Goal: Transaction & Acquisition: Purchase product/service

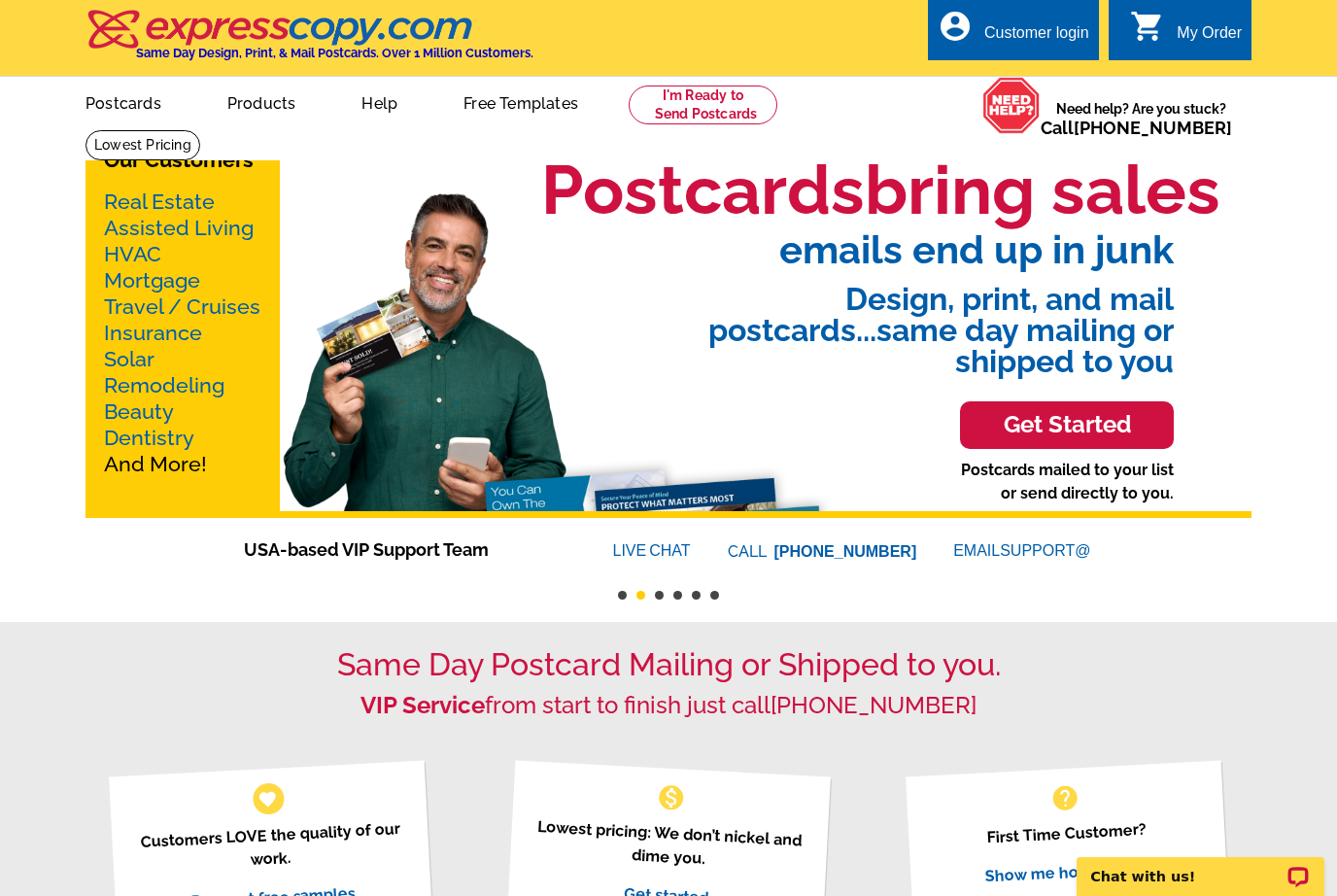
click at [116, 208] on link "Real Estate" at bounding box center [159, 201] width 111 height 25
click at [116, 203] on link "Real Estate" at bounding box center [159, 201] width 111 height 25
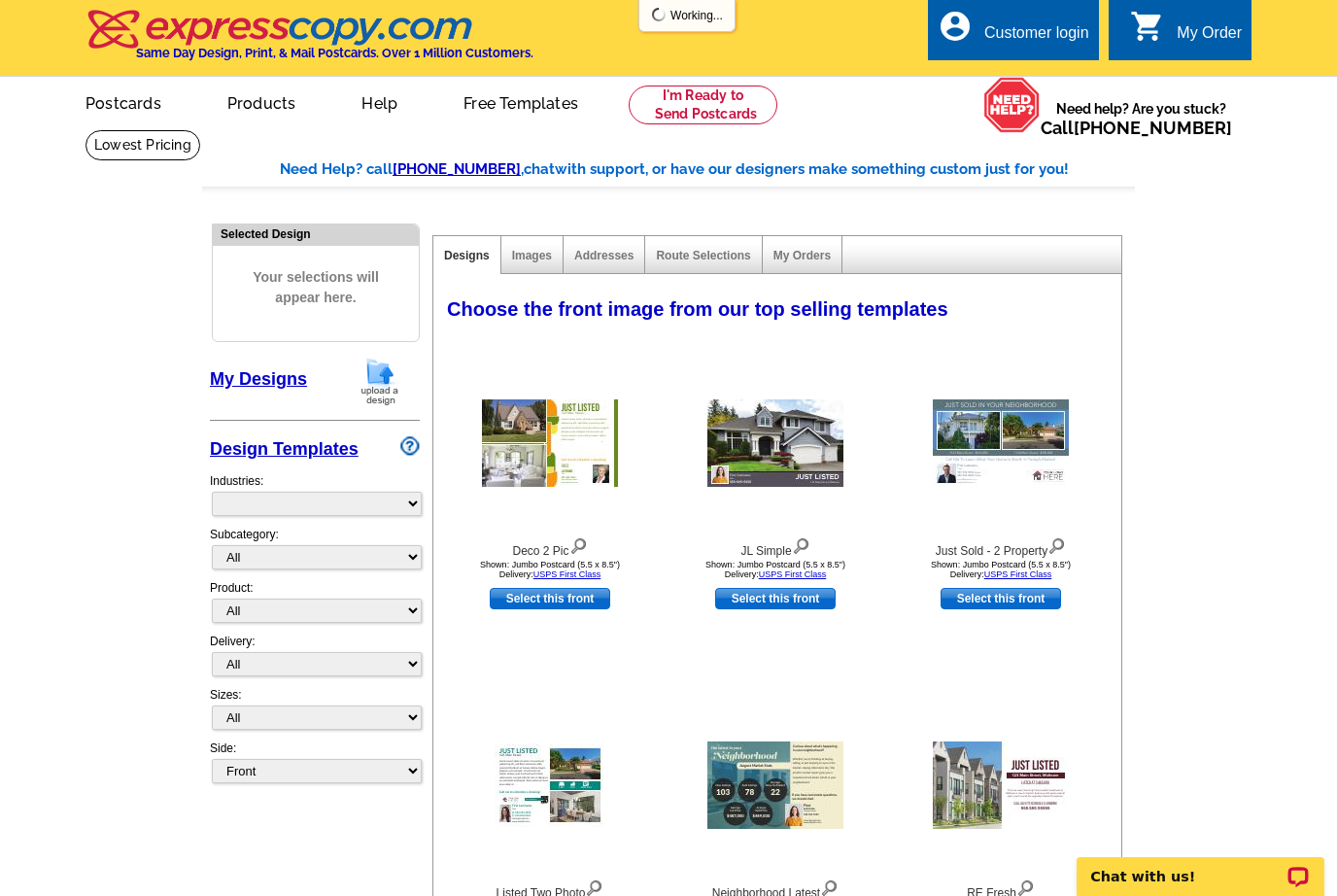
select select "785"
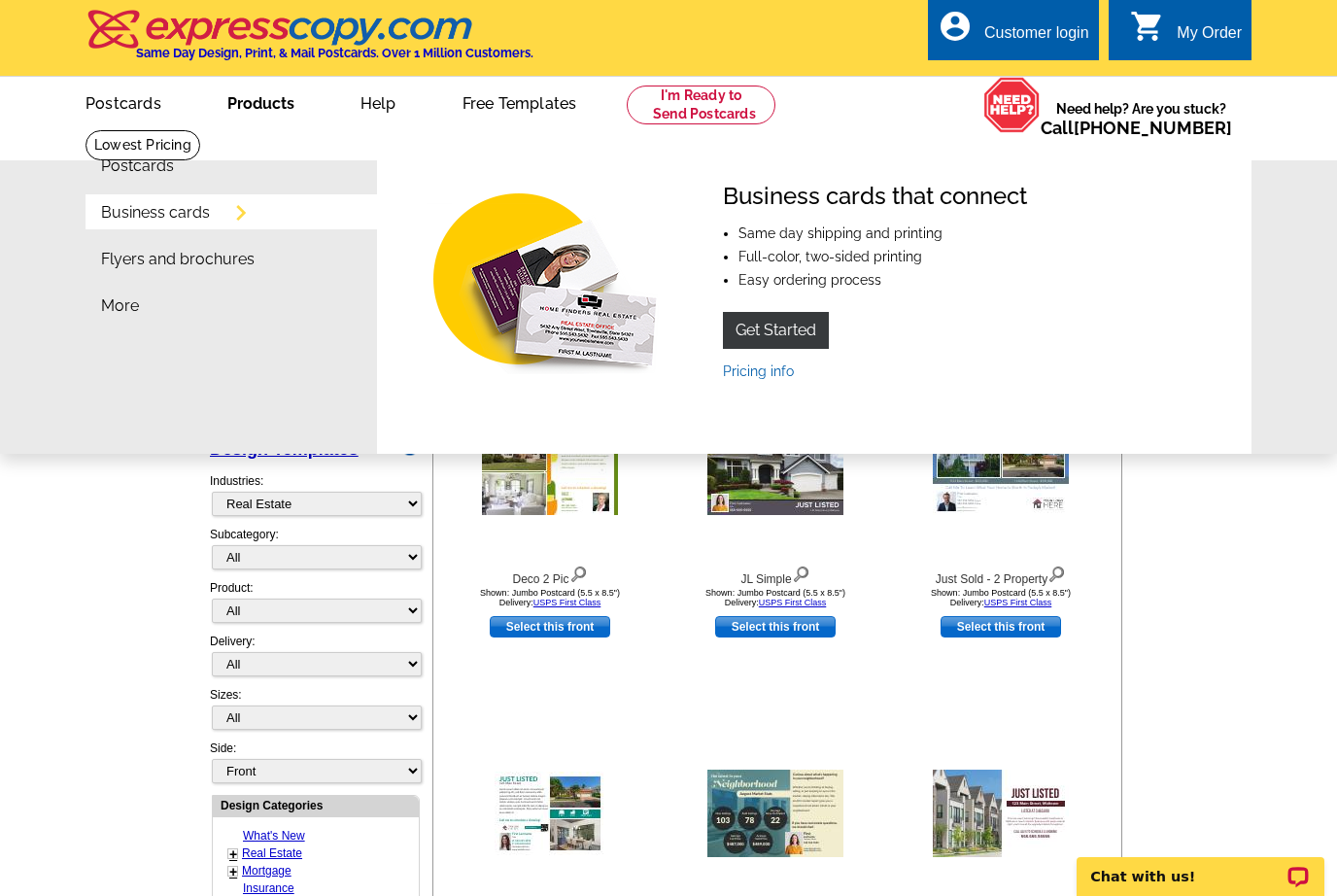
click at [106, 220] on link "Business cards" at bounding box center [155, 213] width 109 height 16
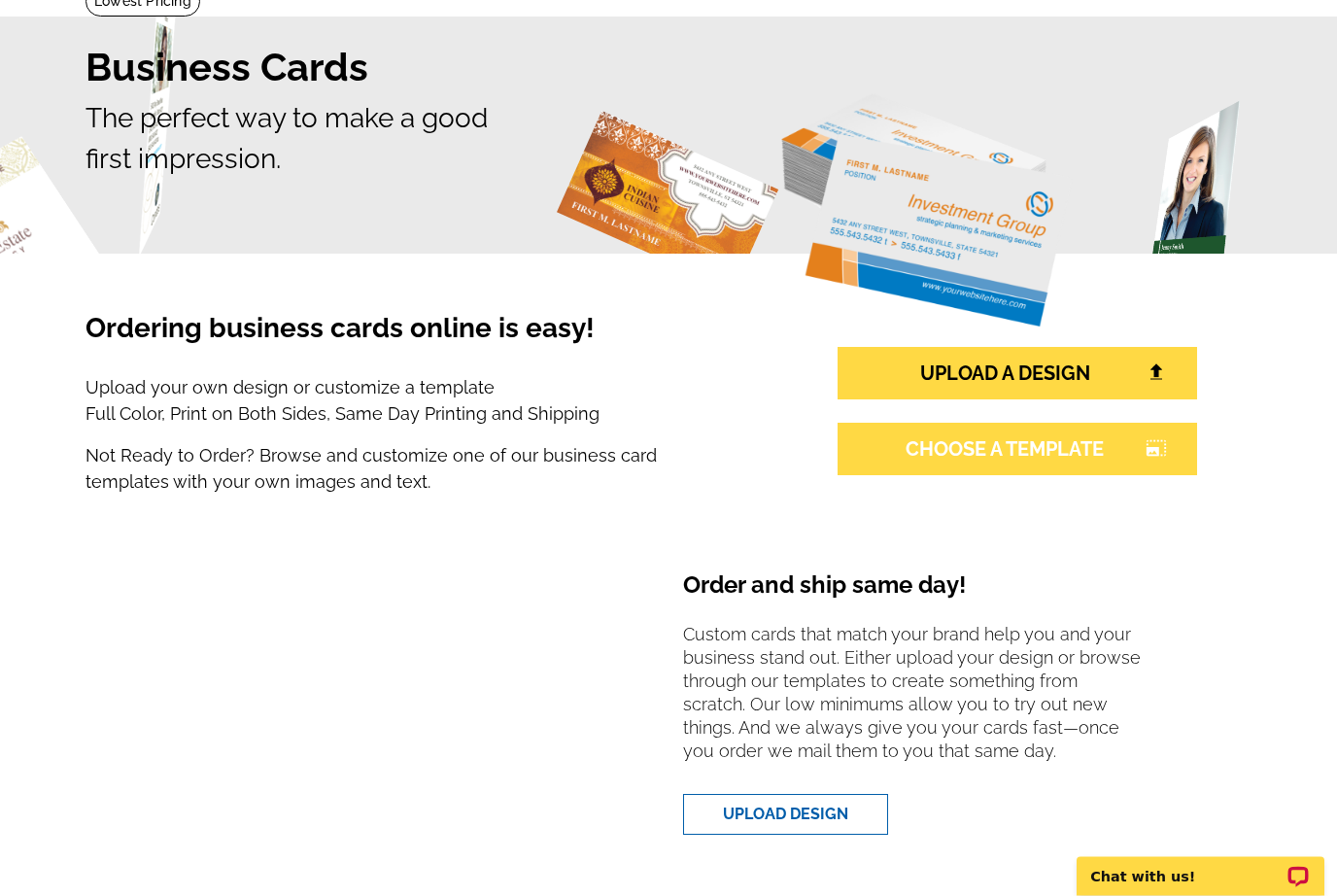
scroll to position [144, 0]
click at [1123, 449] on link "CHOOSE A TEMPLATE photo_size_select_large" at bounding box center [1017, 448] width 360 height 52
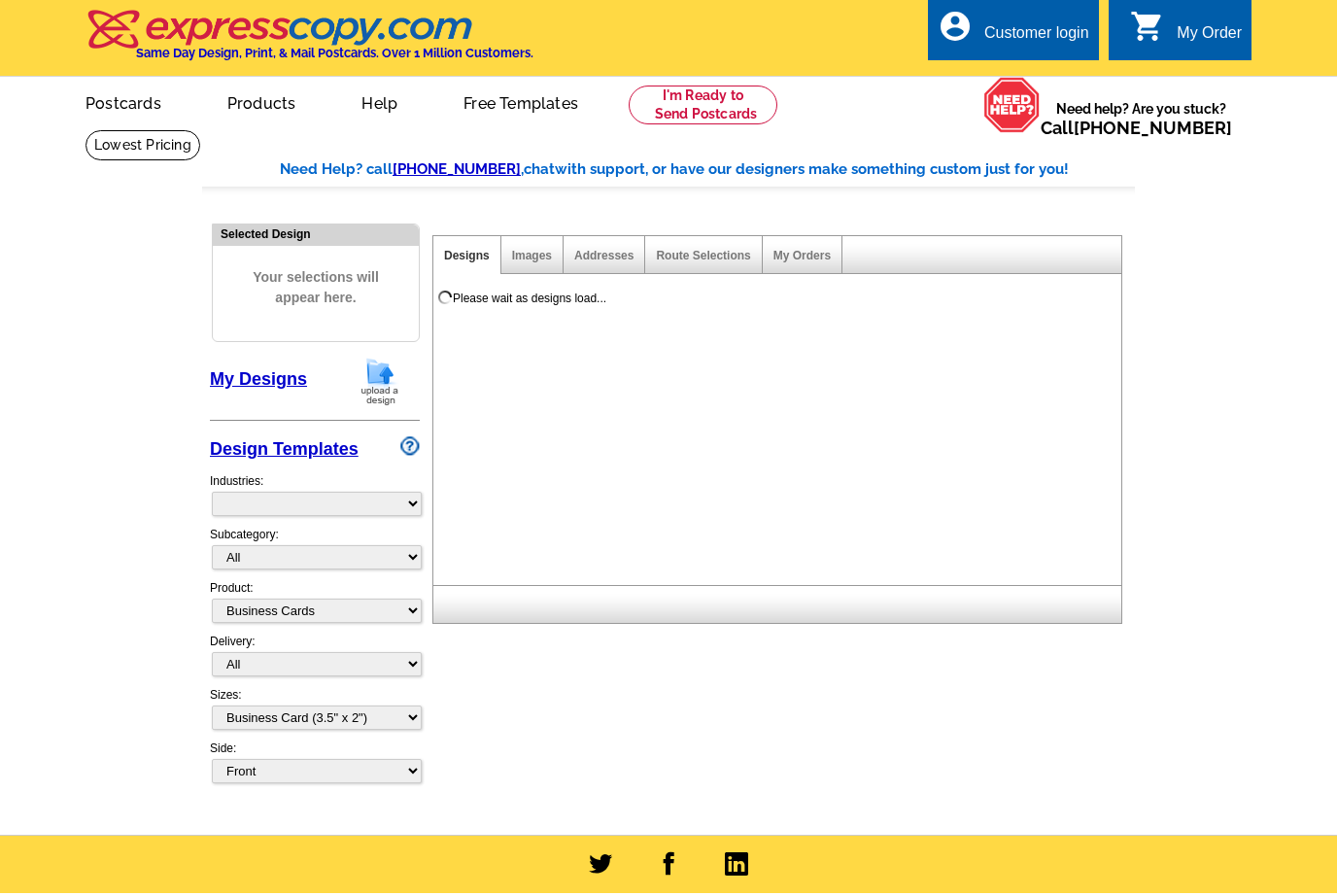
select select "3"
select select "5"
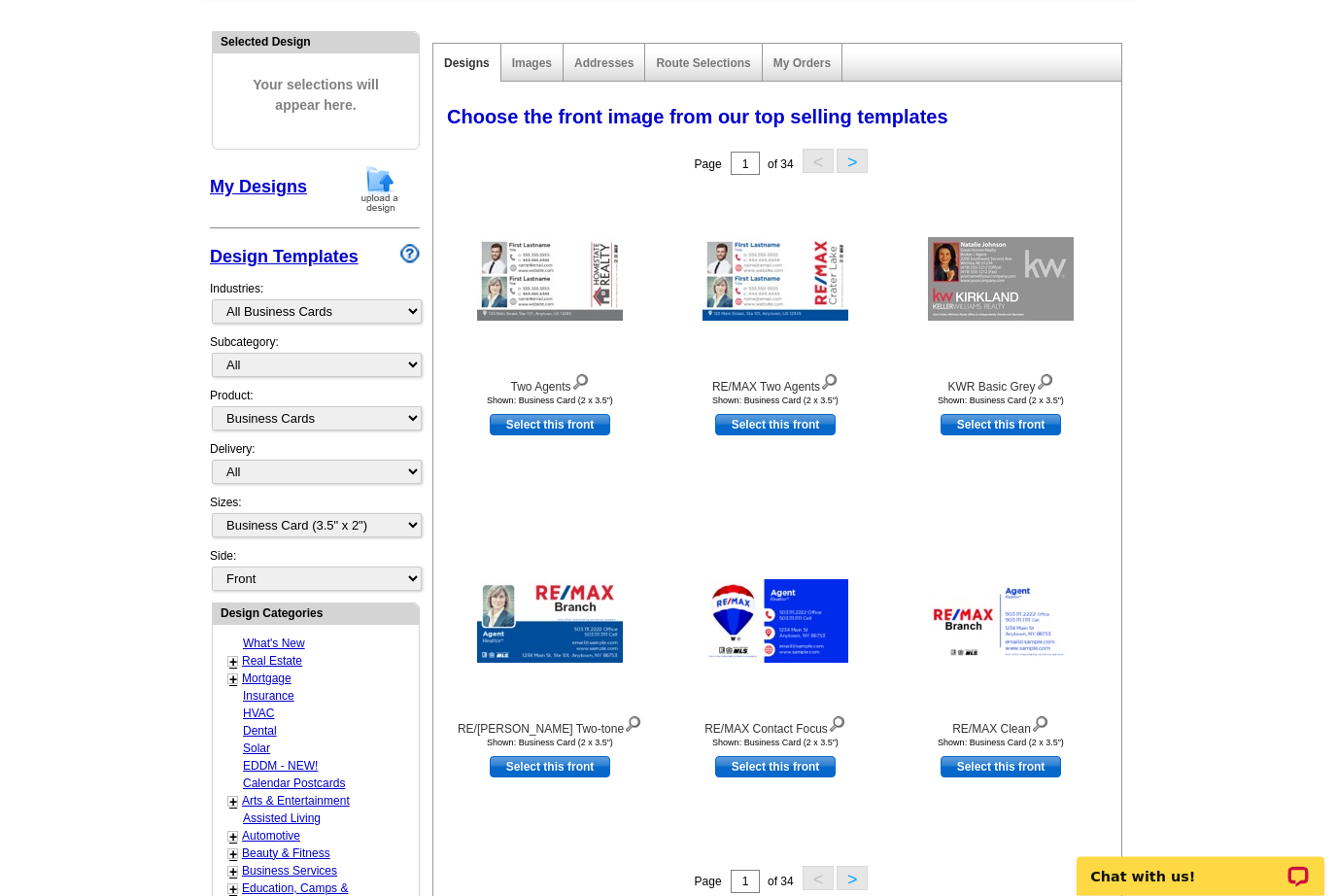
scroll to position [241, 0]
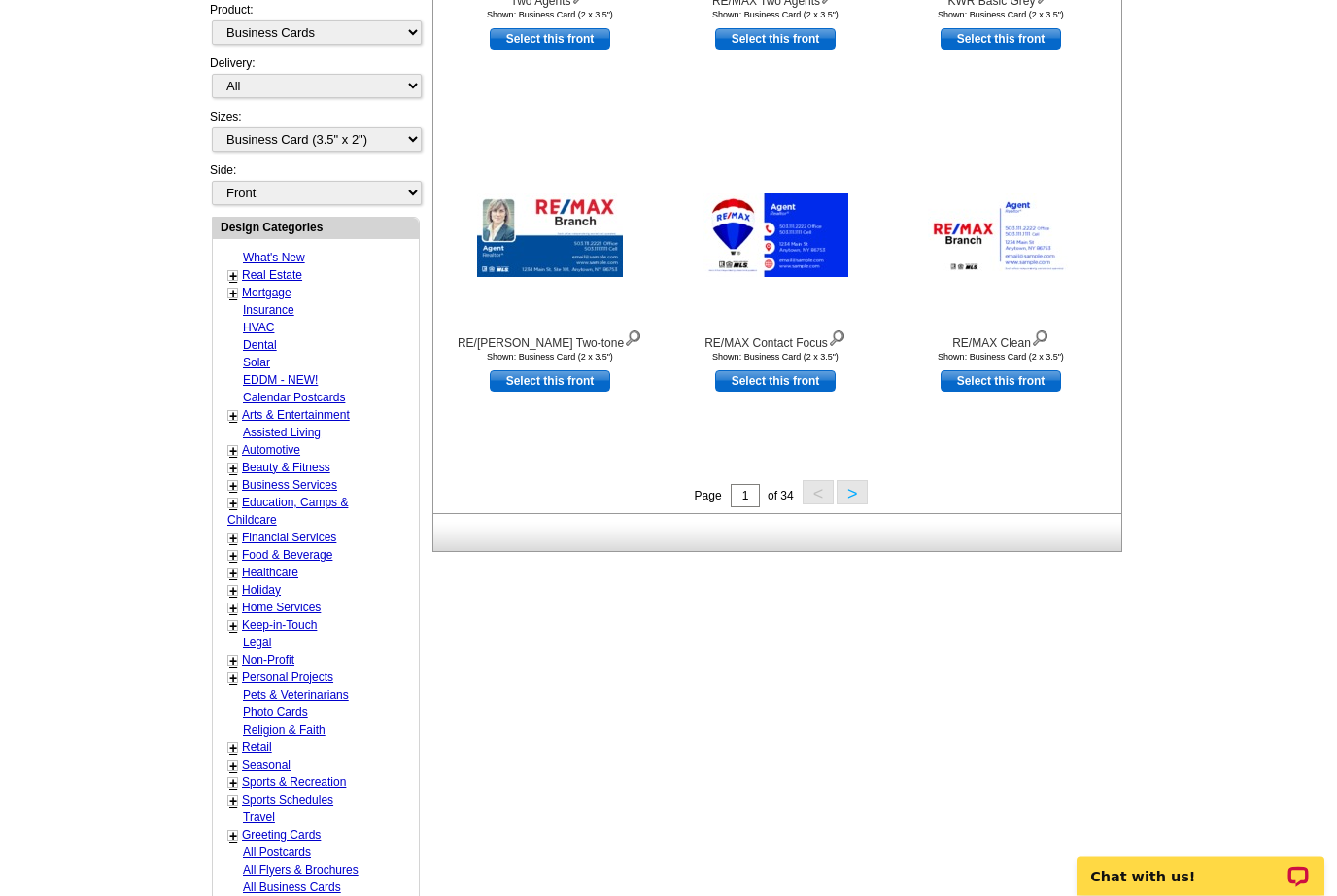
click at [845, 495] on button ">" at bounding box center [852, 493] width 31 height 25
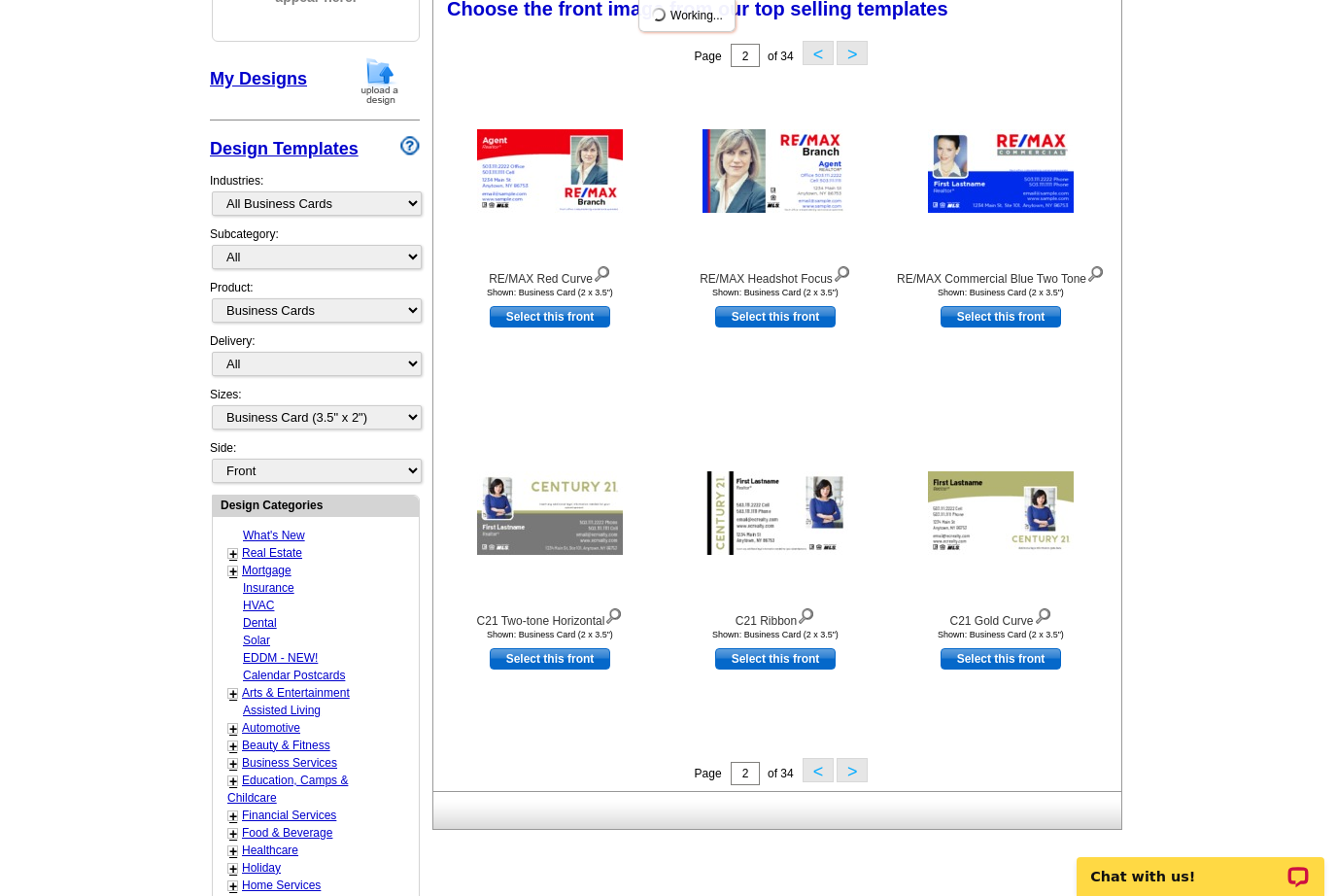
scroll to position [284, 0]
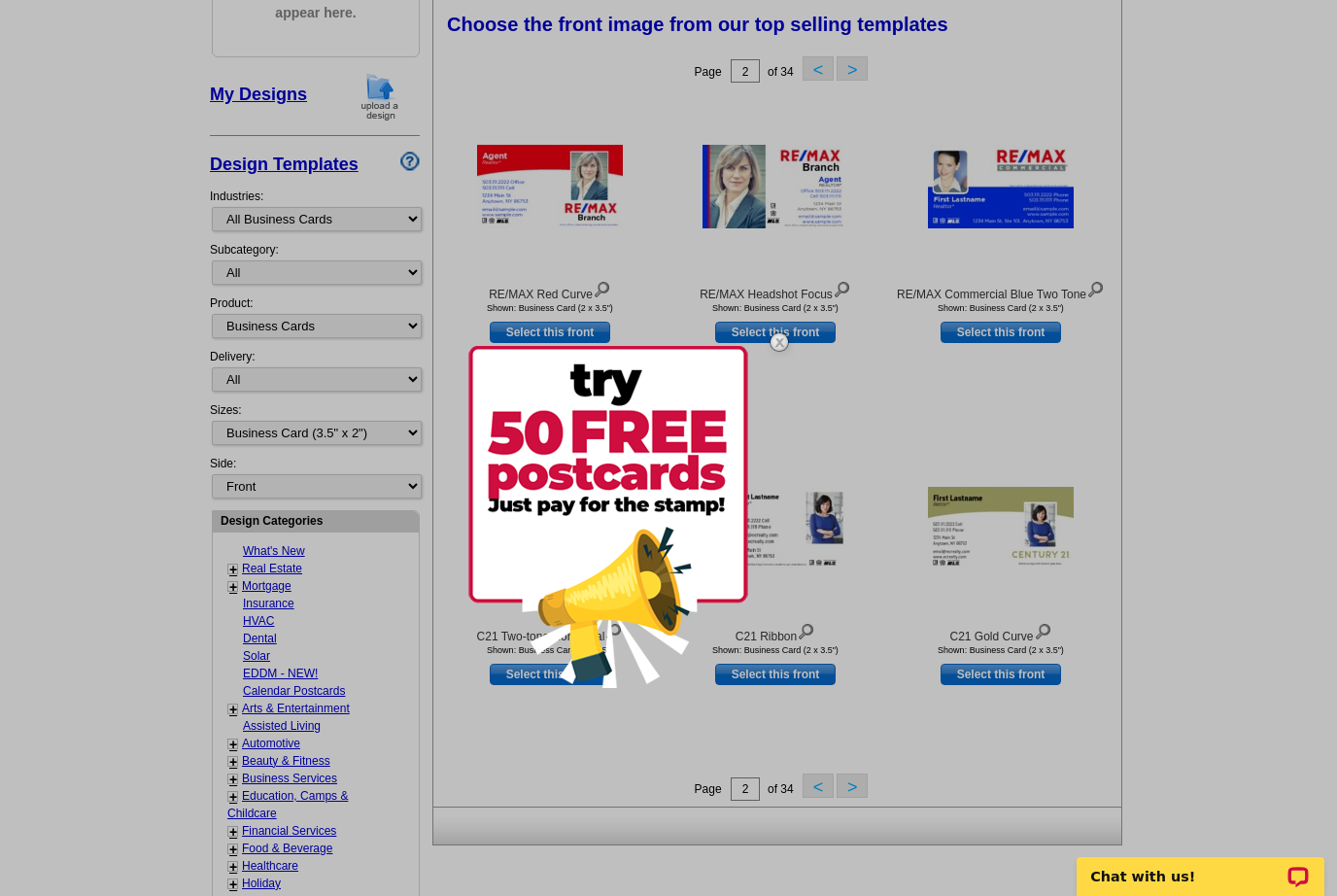
click at [778, 336] on img at bounding box center [778, 342] width 56 height 56
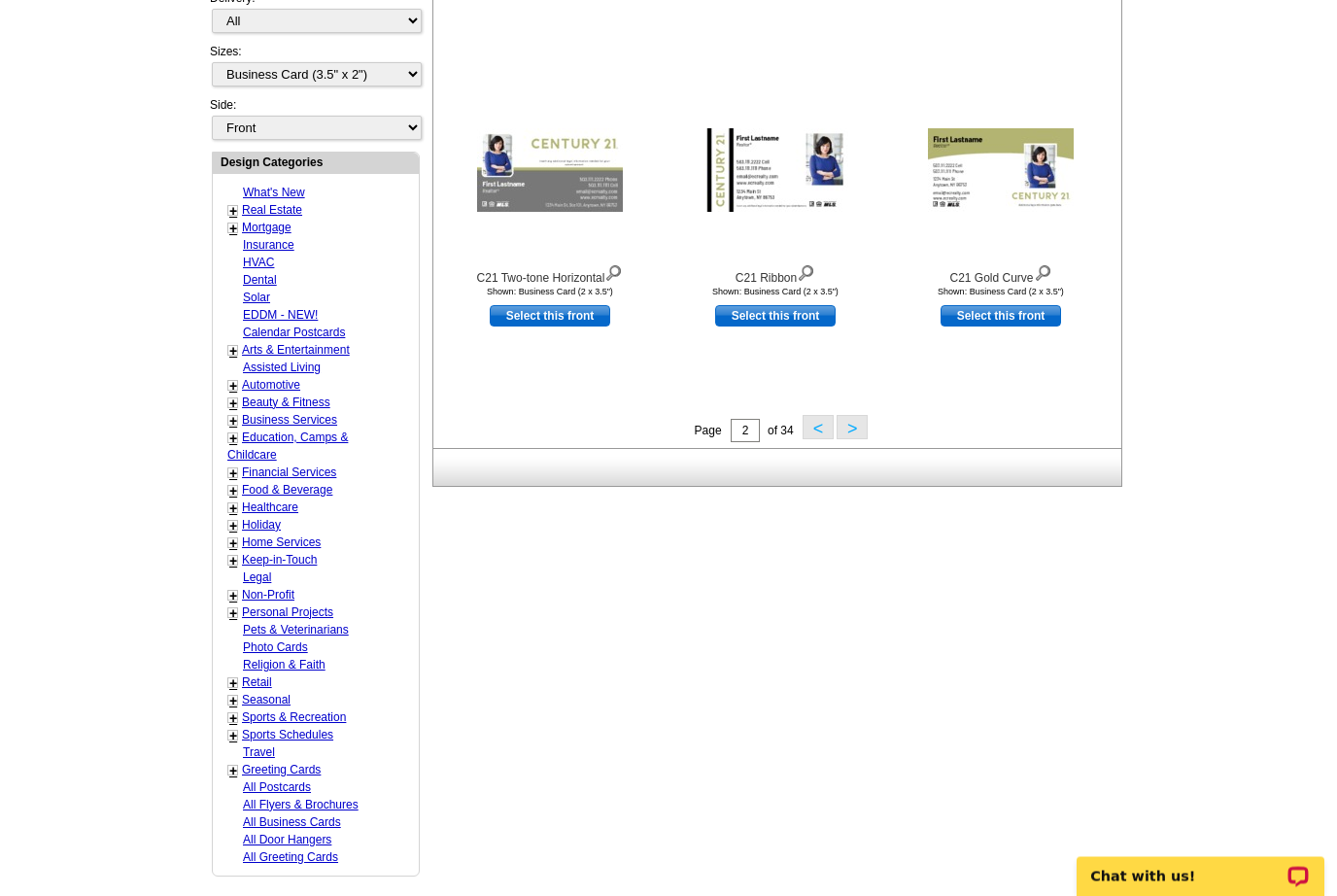
scroll to position [643, 0]
click at [853, 431] on button ">" at bounding box center [852, 427] width 31 height 25
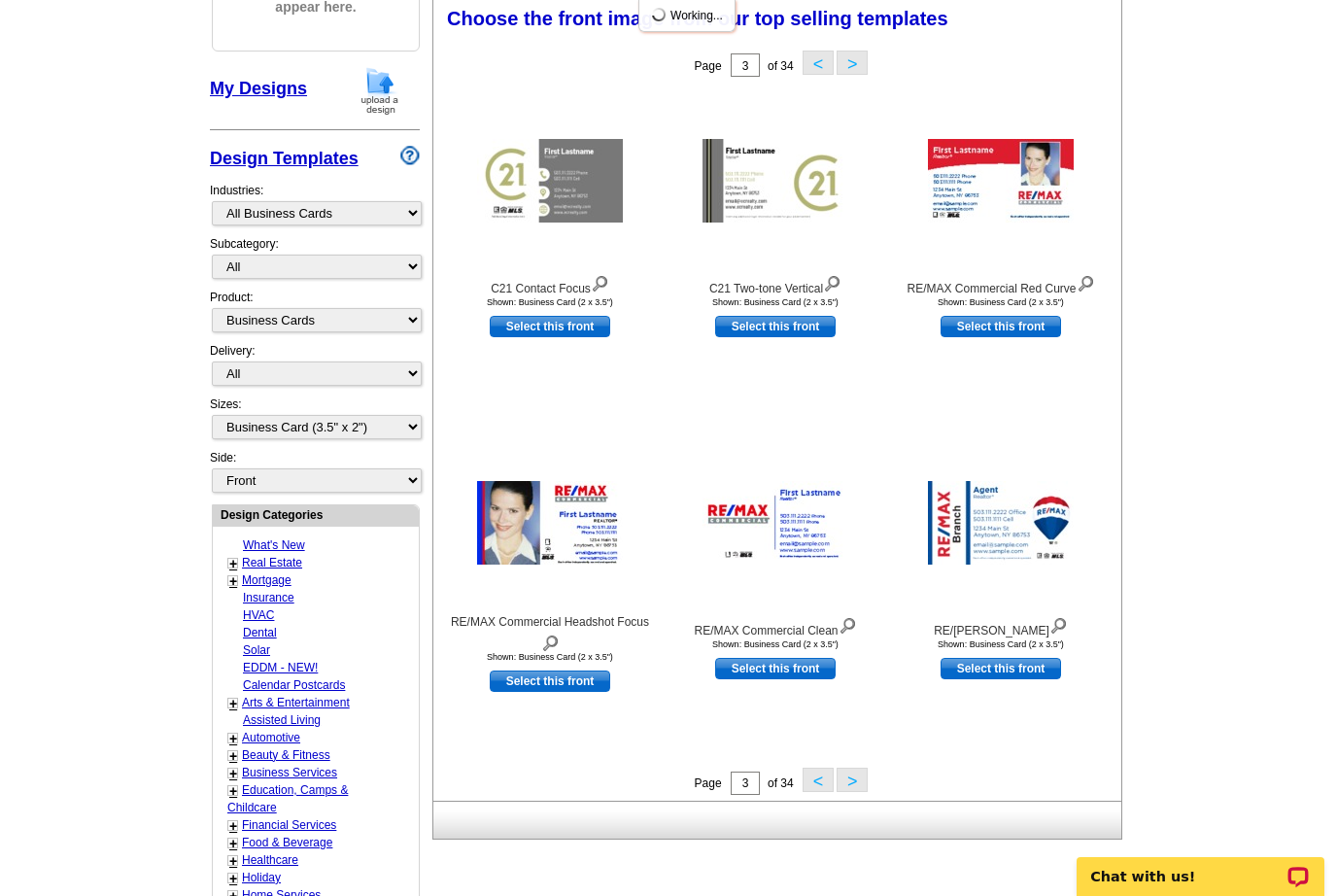
scroll to position [284, 0]
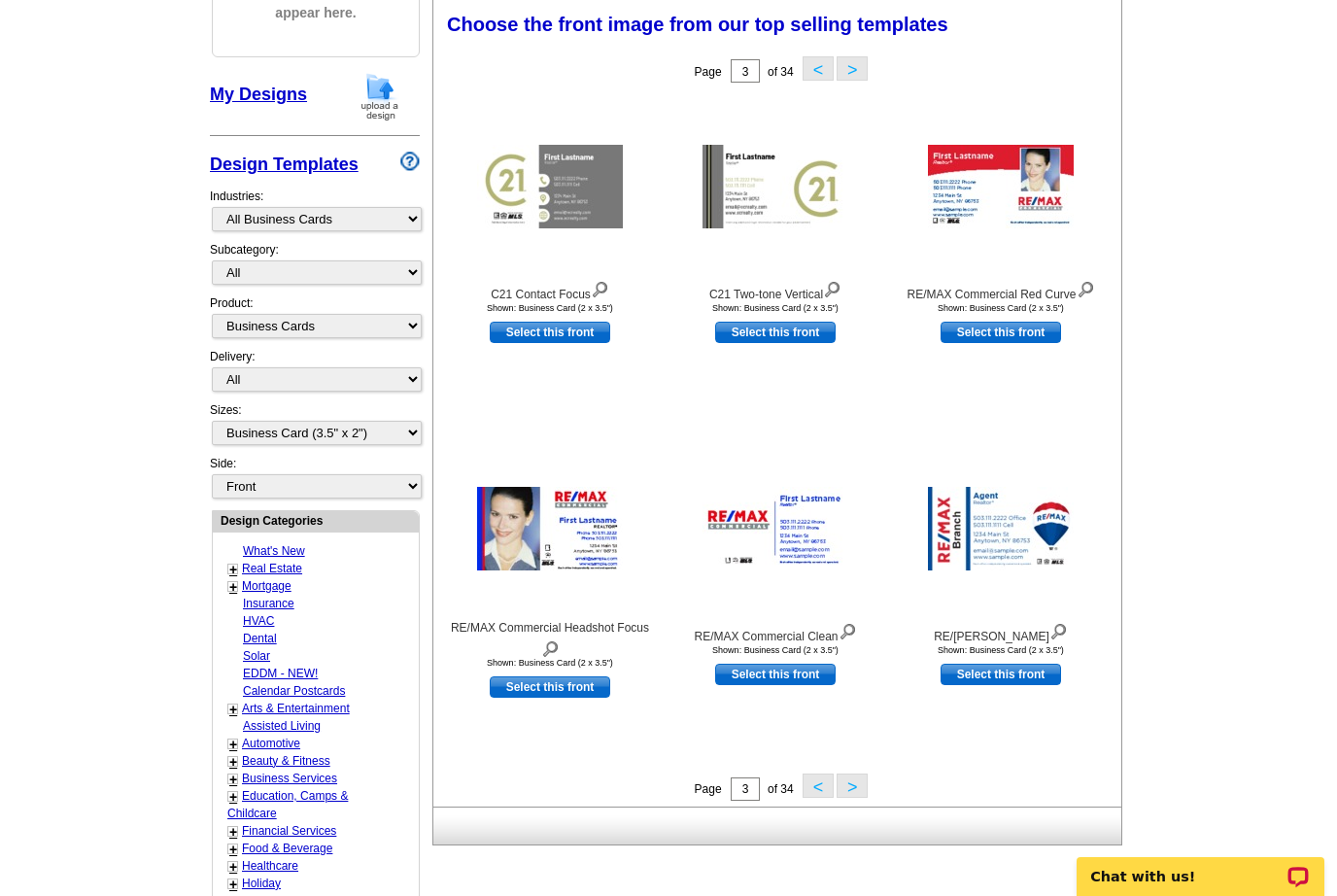
click at [859, 776] on button ">" at bounding box center [852, 785] width 31 height 25
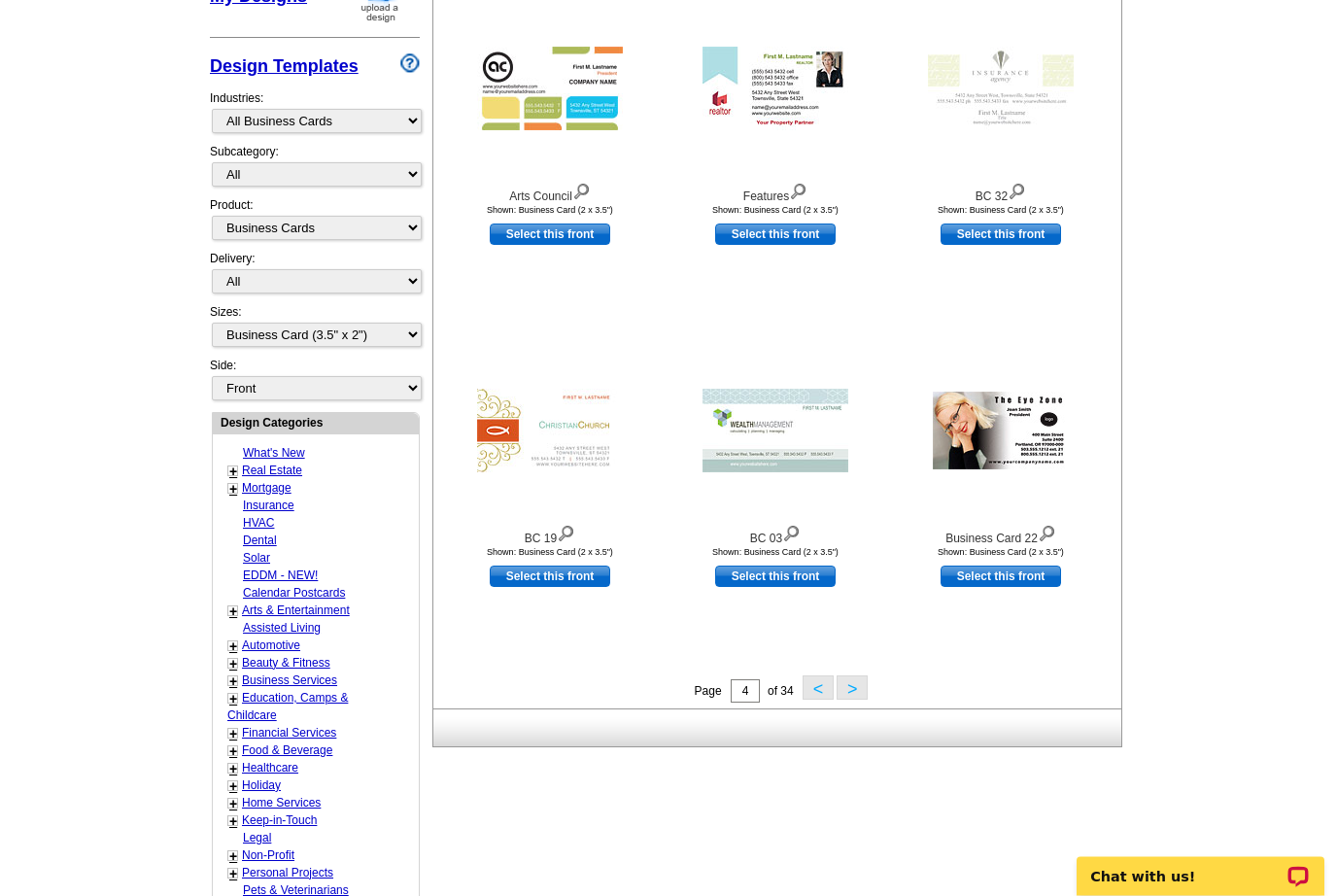
scroll to position [384, 0]
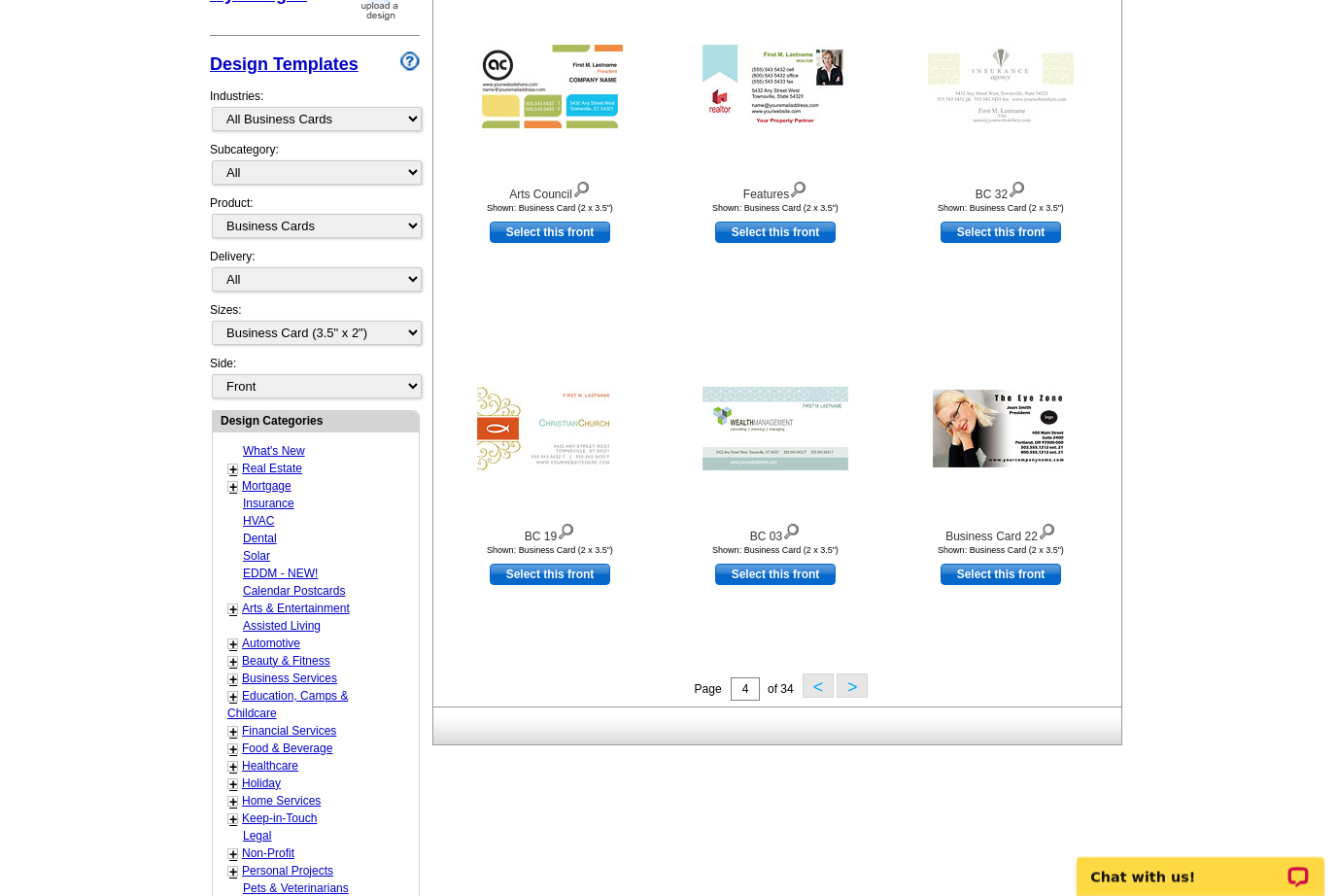
click at [852, 690] on button ">" at bounding box center [852, 685] width 31 height 25
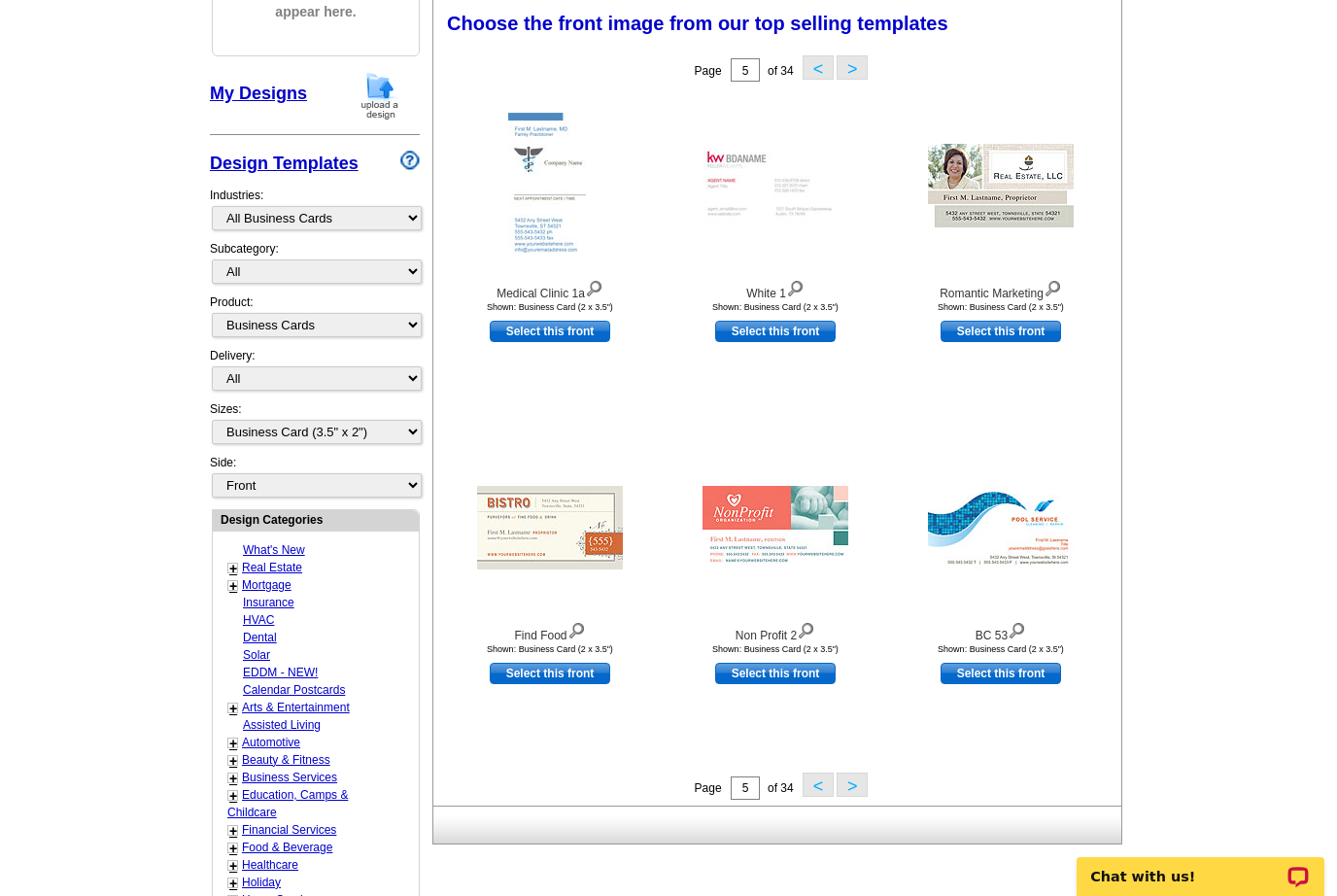
scroll to position [284, 0]
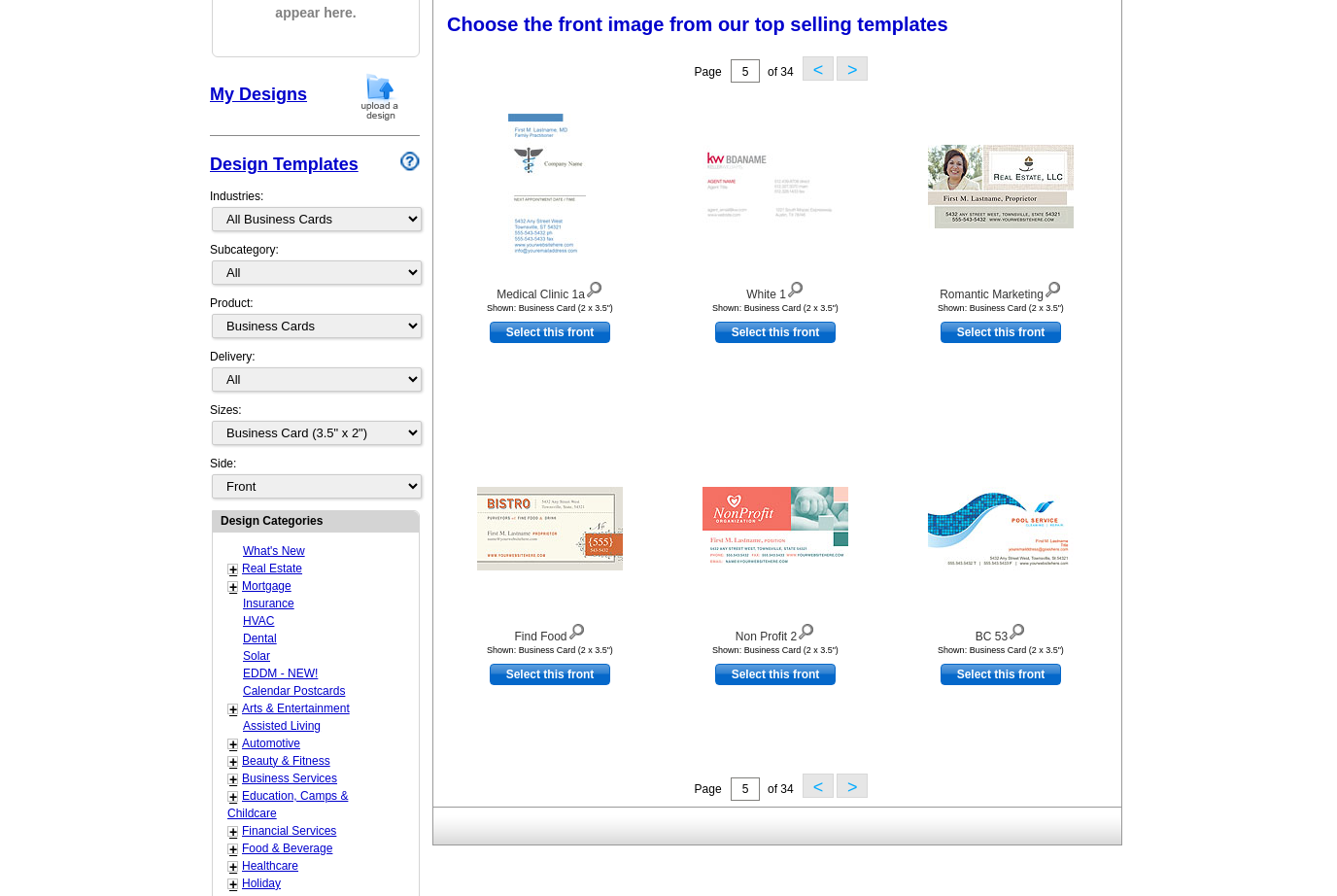
click at [1234, 436] on main "Need Help? call [PHONE_NUMBER] , chat with support, or have our designers make …" at bounding box center [668, 566] width 1337 height 1444
click at [852, 789] on button ">" at bounding box center [852, 785] width 31 height 25
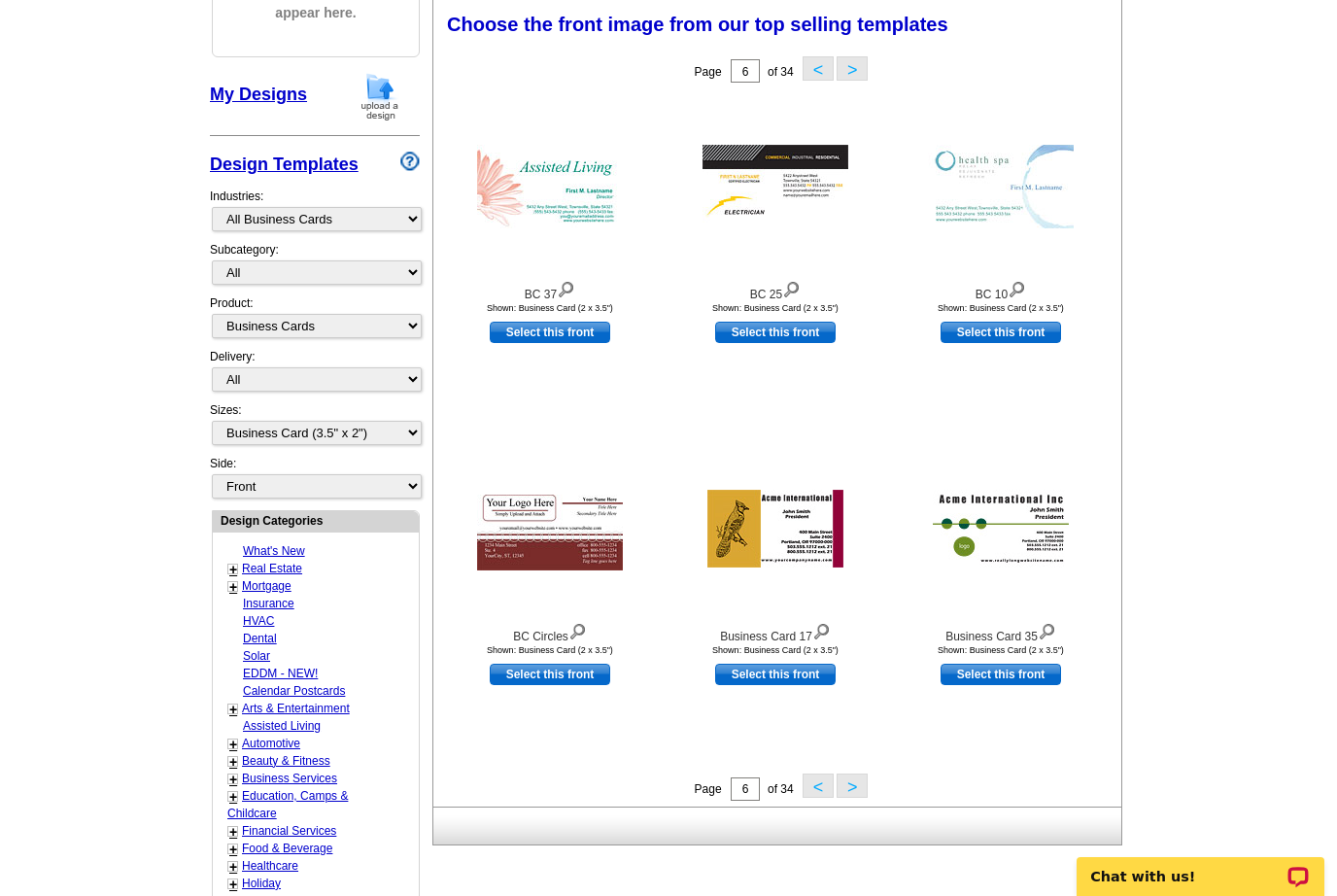
click at [264, 561] on link "Real Estate" at bounding box center [271, 568] width 60 height 14
select select "785"
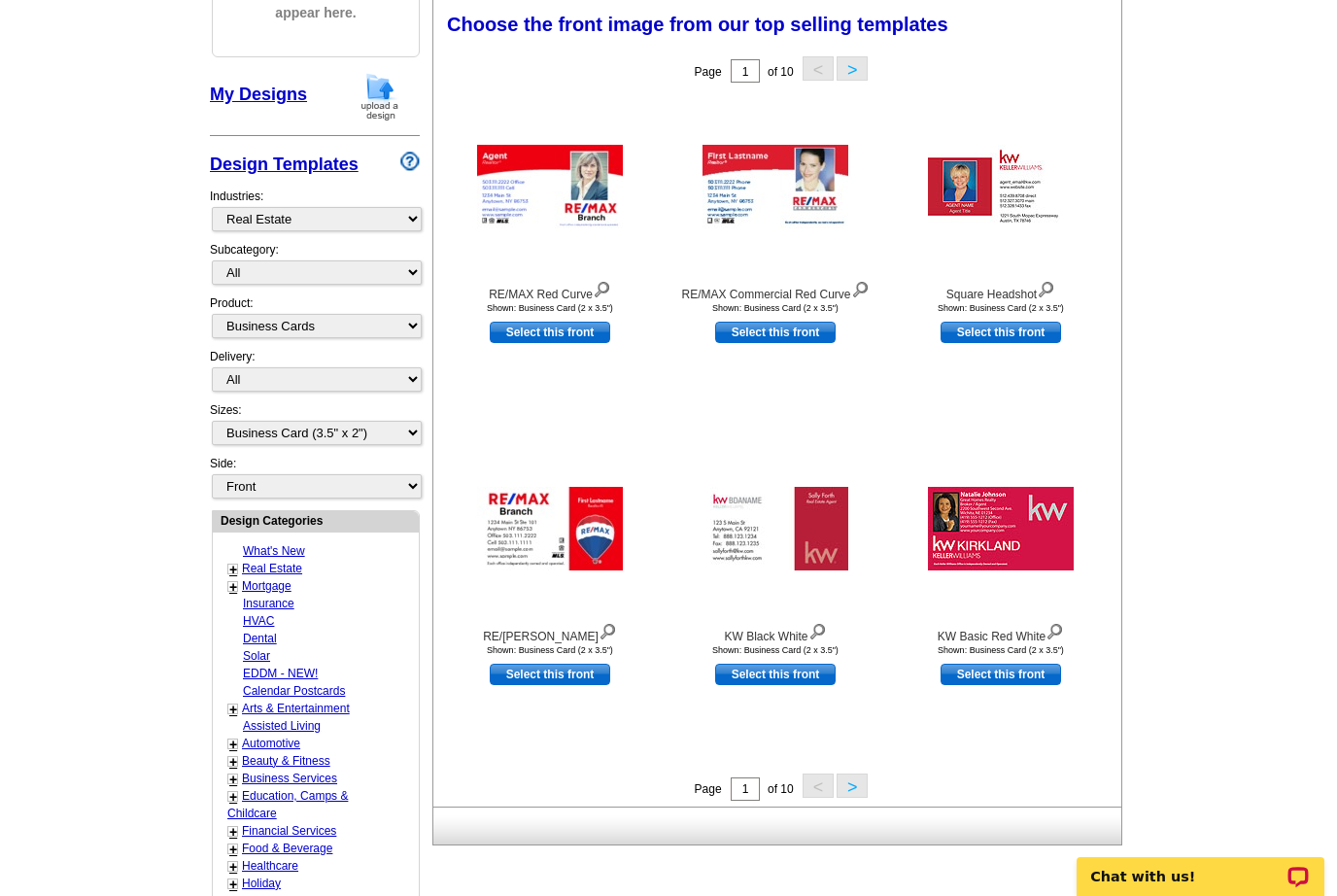
click at [853, 795] on button ">" at bounding box center [852, 785] width 31 height 25
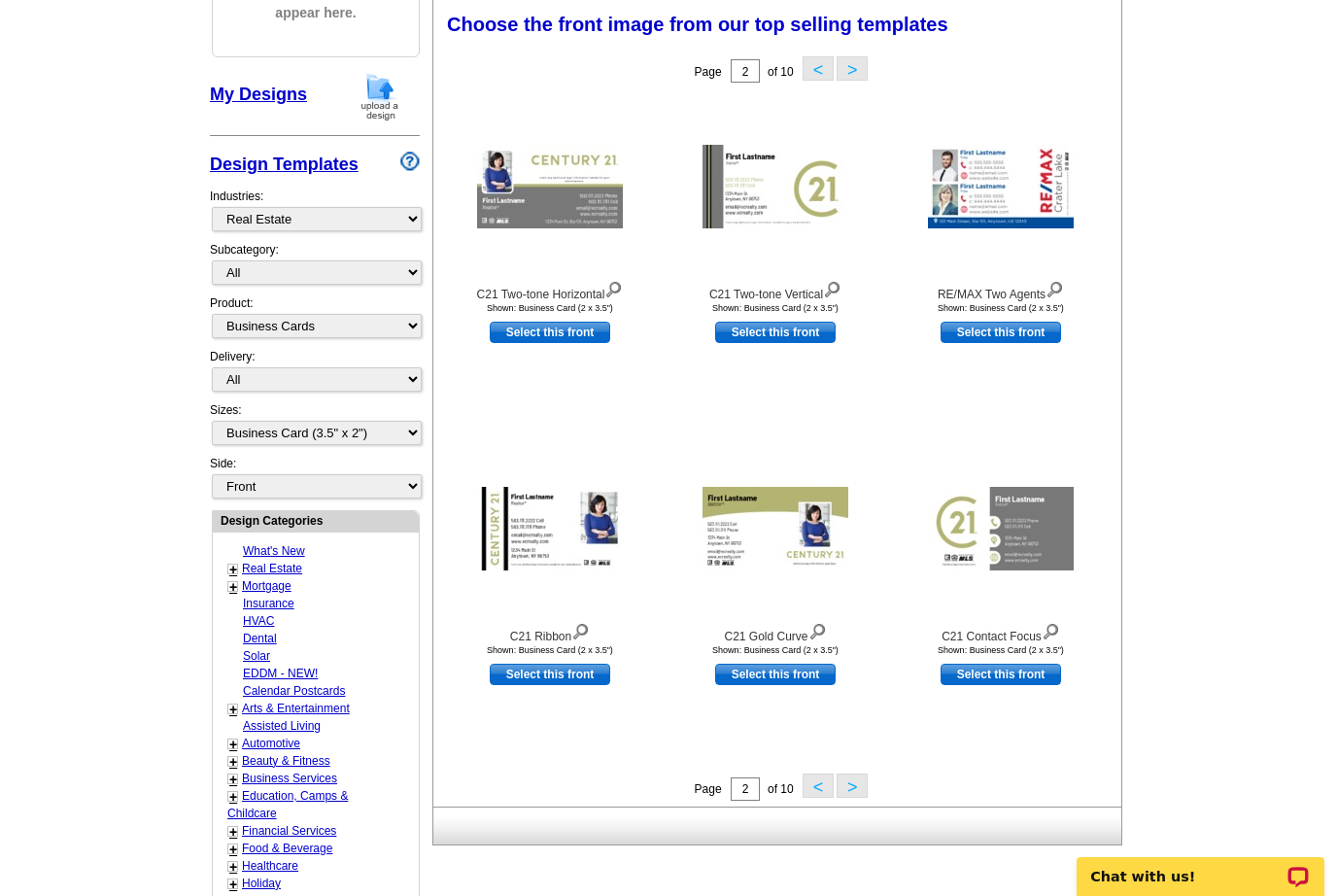
click at [857, 797] on button ">" at bounding box center [852, 785] width 31 height 25
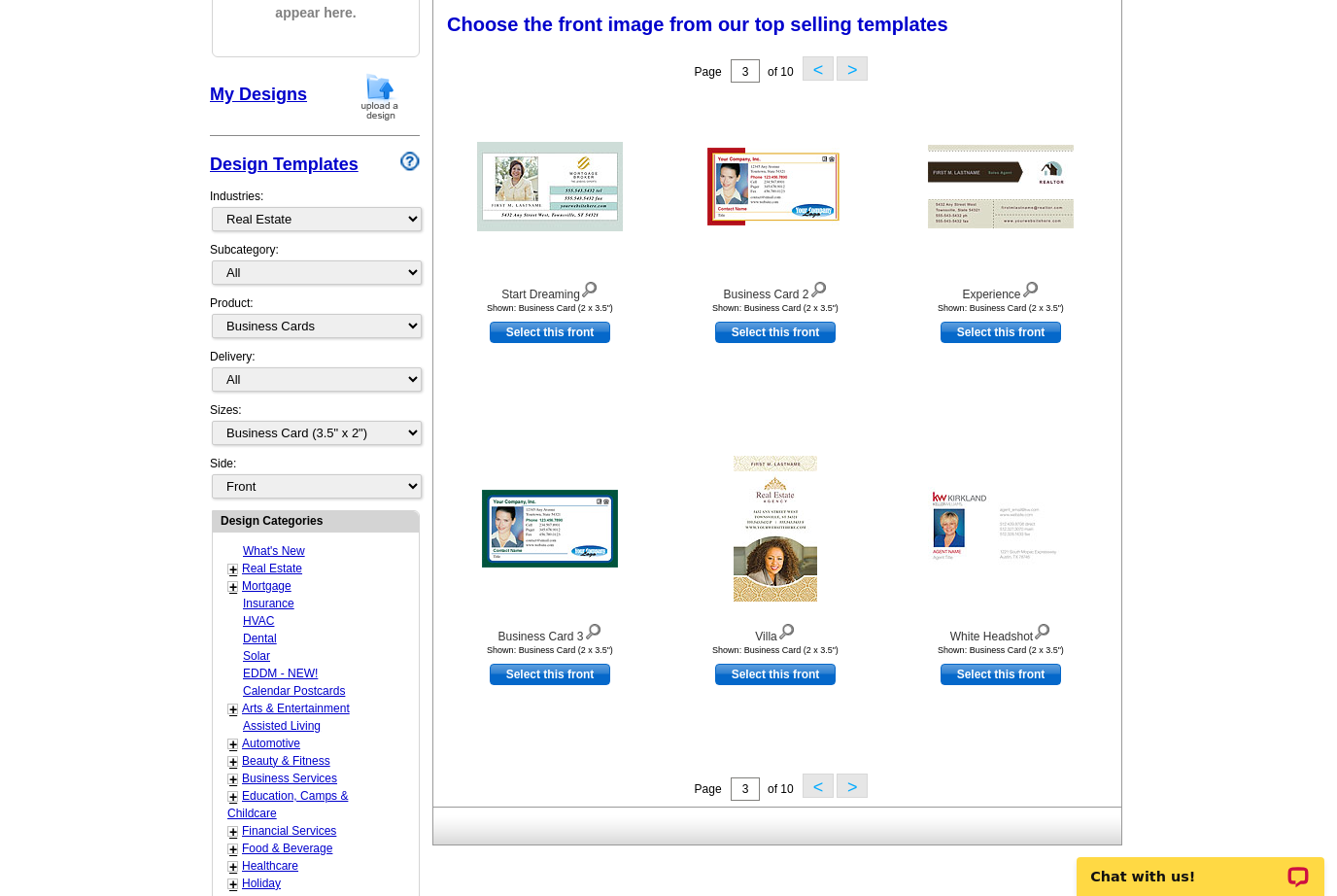
click at [856, 792] on button ">" at bounding box center [852, 785] width 31 height 25
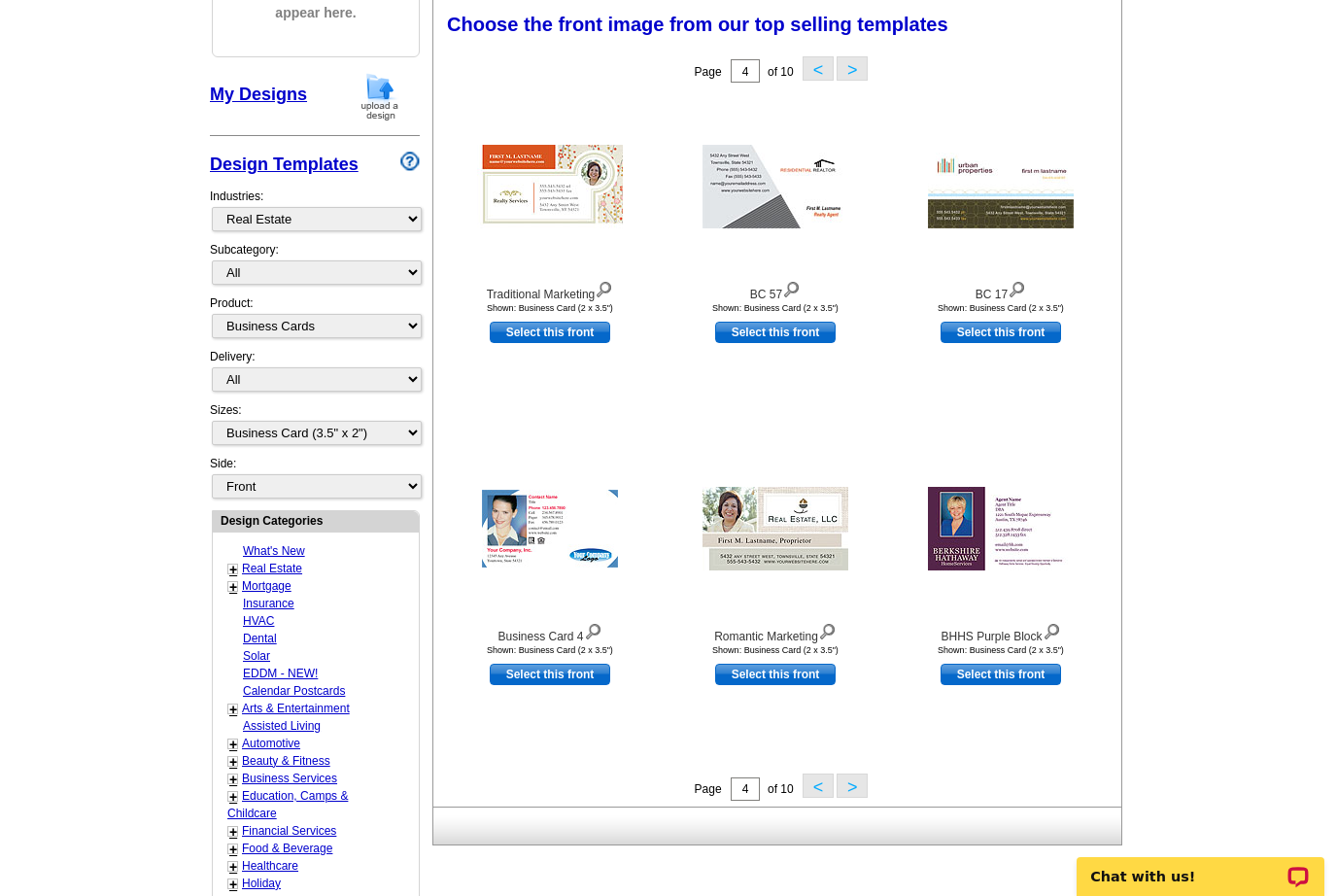
click at [865, 783] on button ">" at bounding box center [852, 785] width 31 height 25
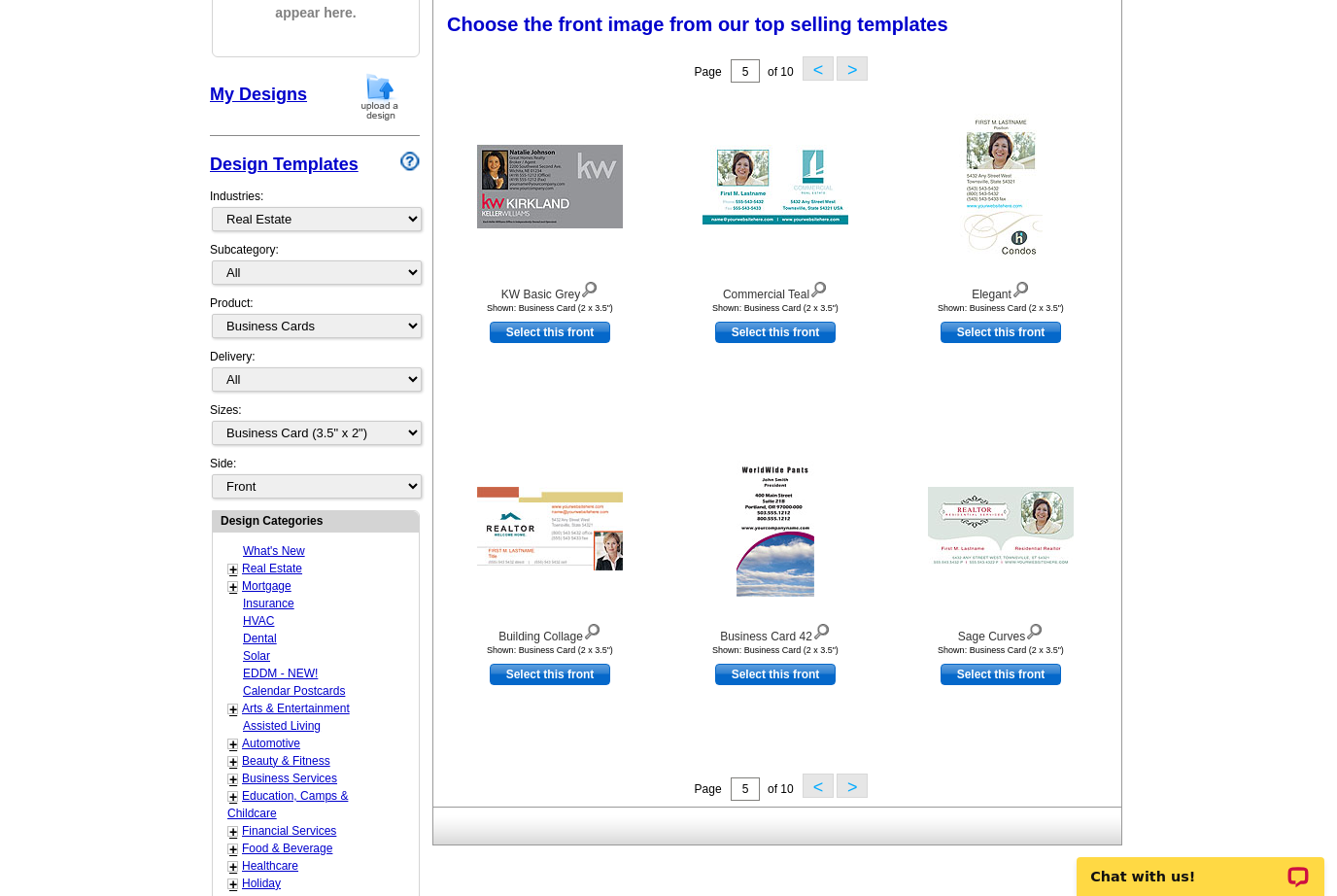
click at [853, 785] on button ">" at bounding box center [852, 785] width 31 height 25
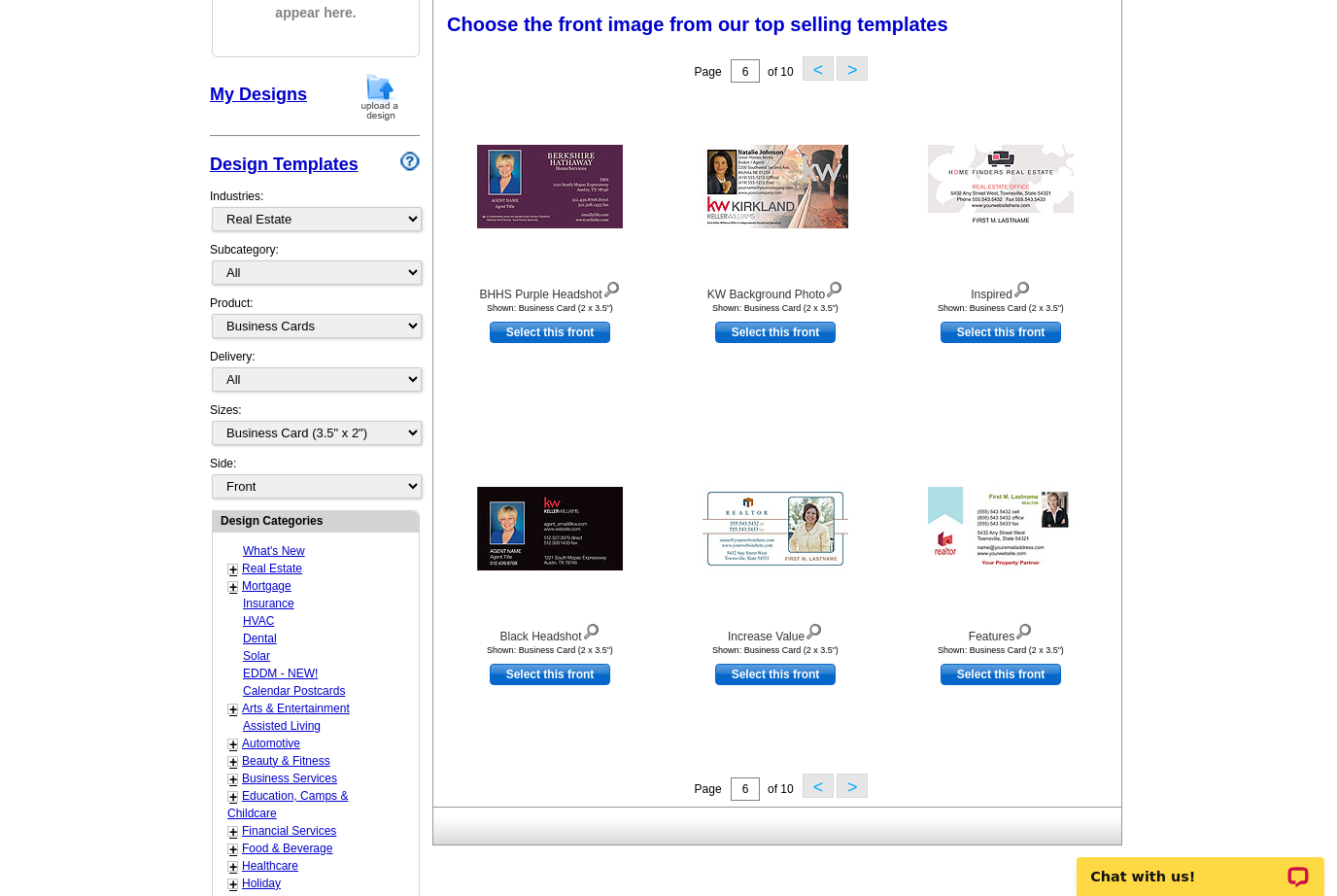
click at [859, 786] on button ">" at bounding box center [852, 785] width 31 height 25
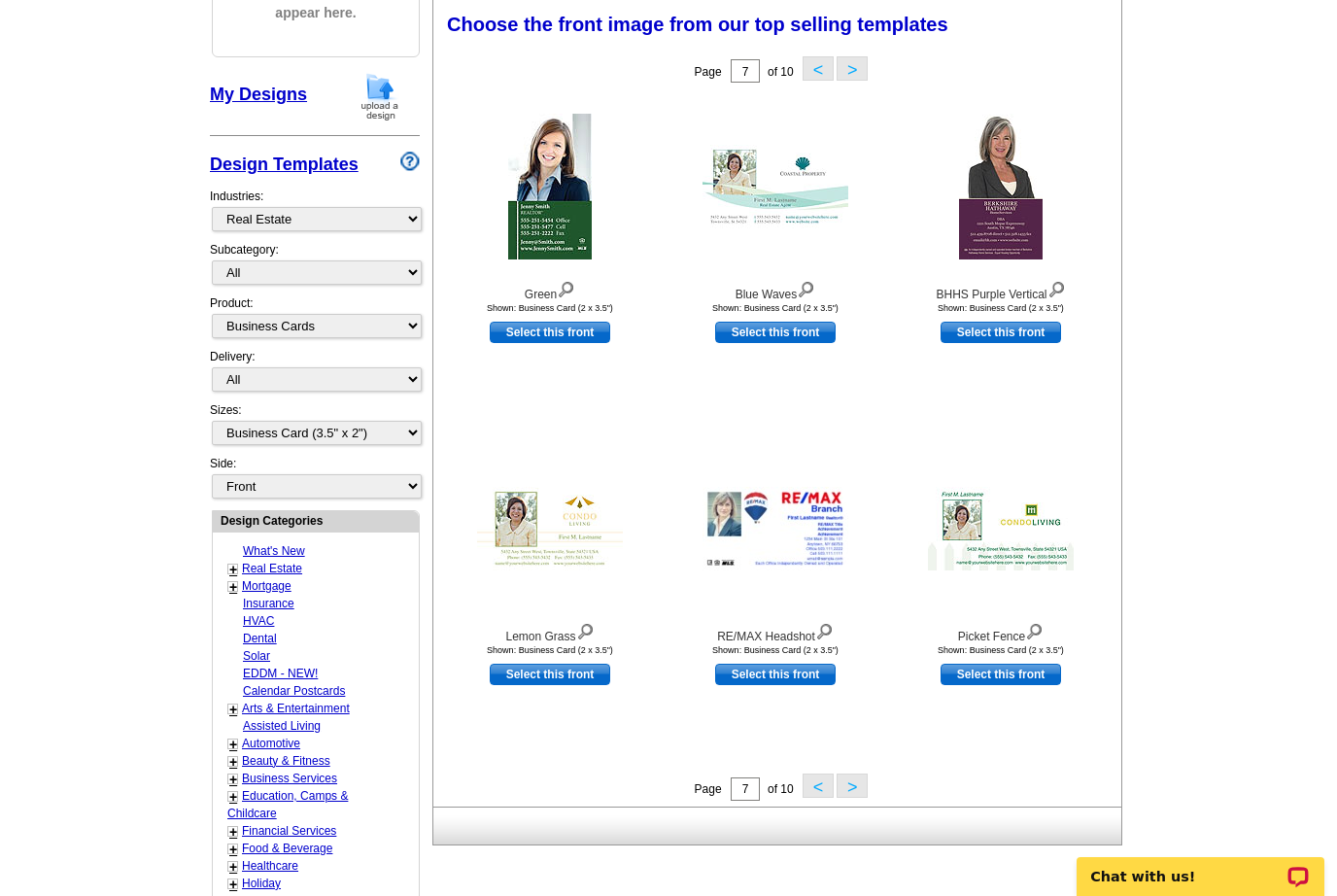
click at [858, 785] on button ">" at bounding box center [852, 785] width 31 height 25
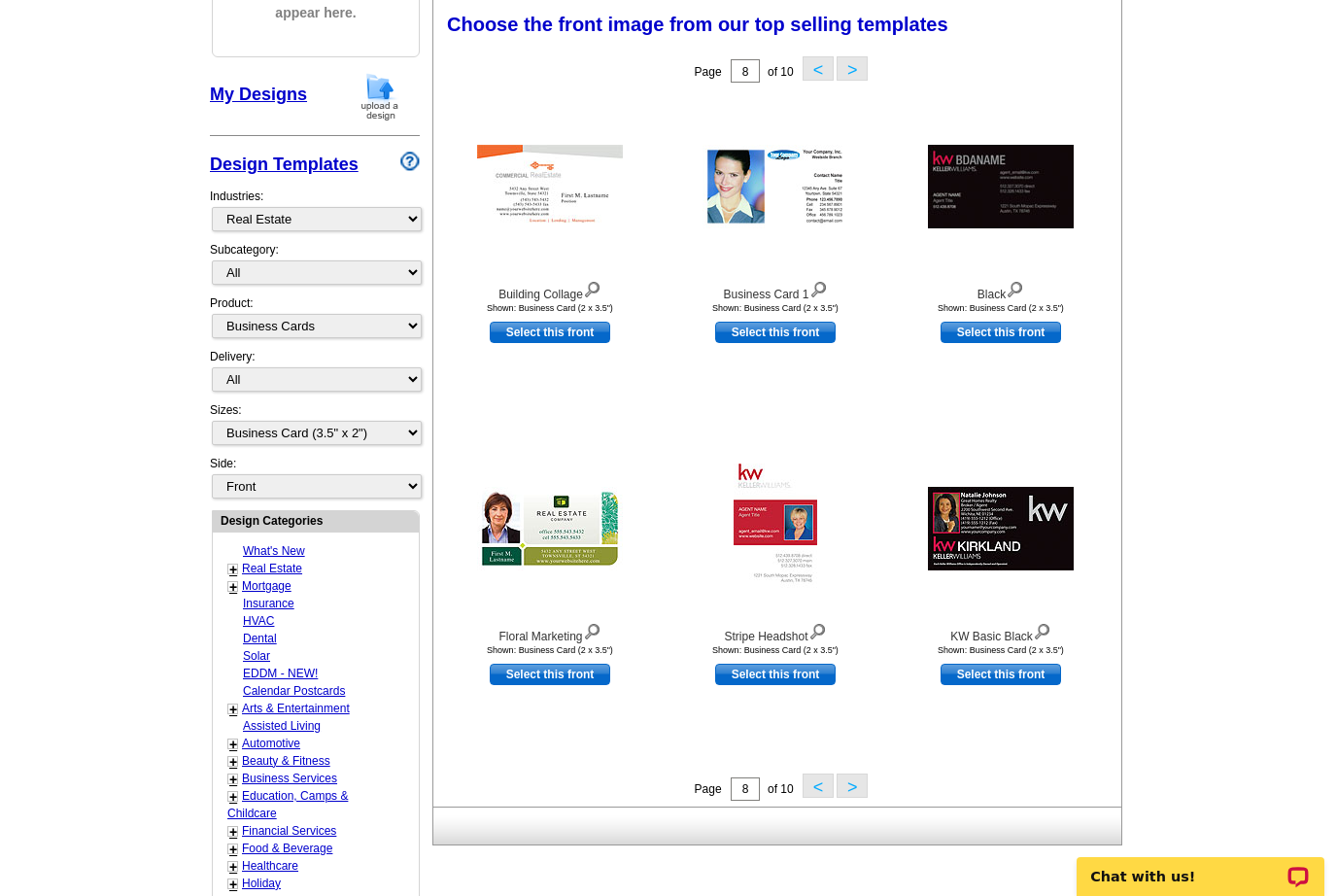
click at [860, 786] on button ">" at bounding box center [852, 785] width 31 height 25
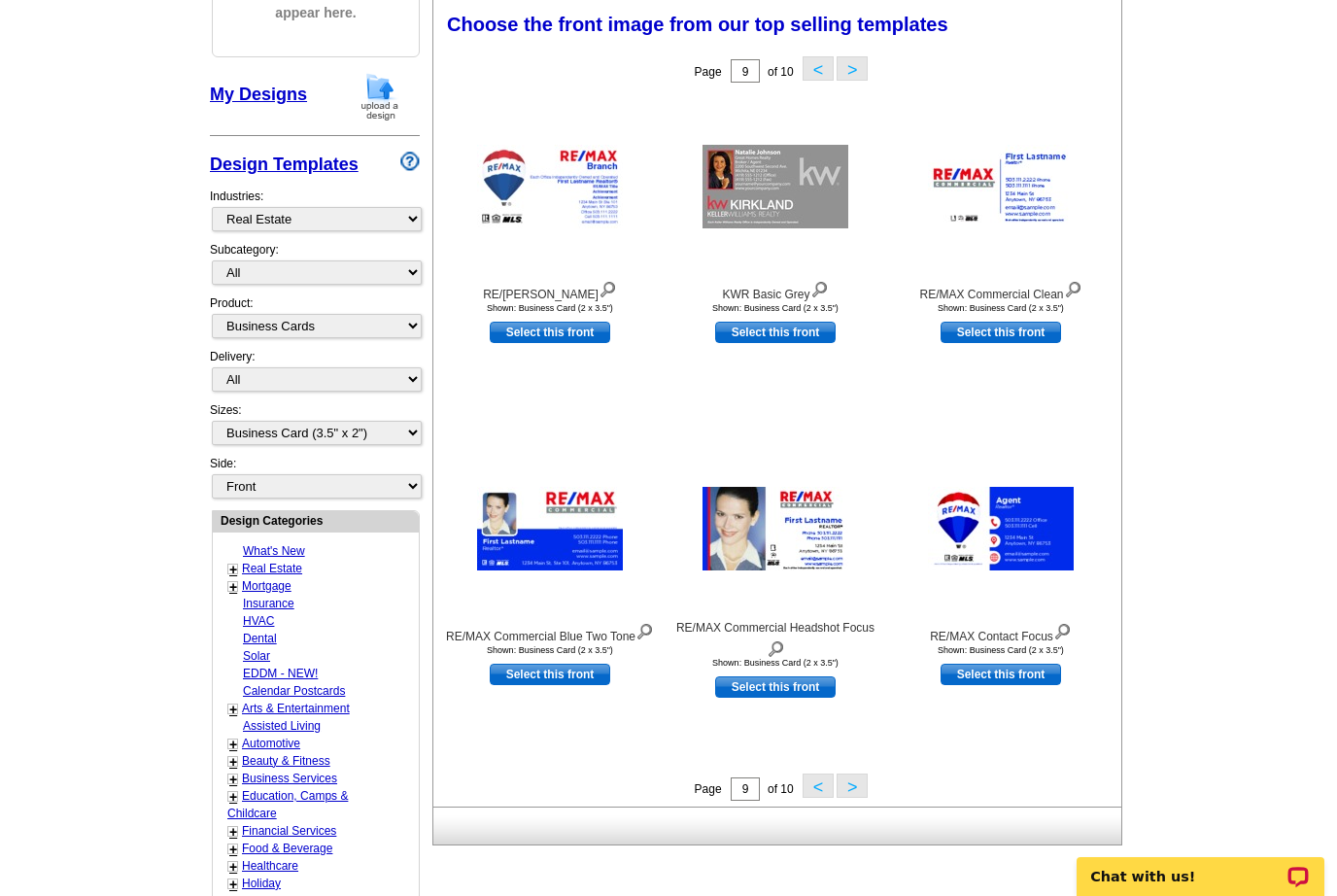
click at [854, 780] on button ">" at bounding box center [852, 785] width 31 height 25
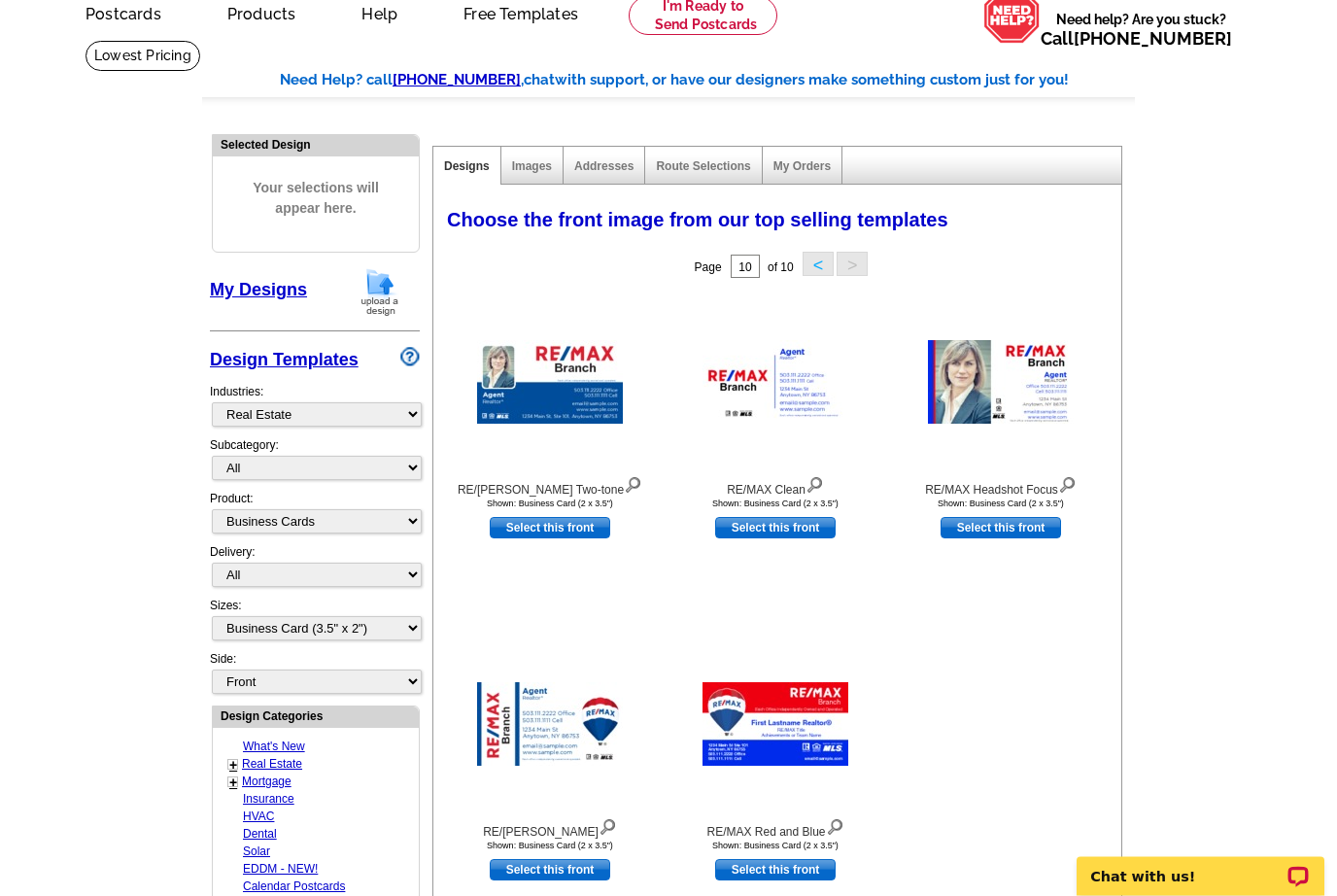
scroll to position [0, 0]
